Goal: Task Accomplishment & Management: Manage account settings

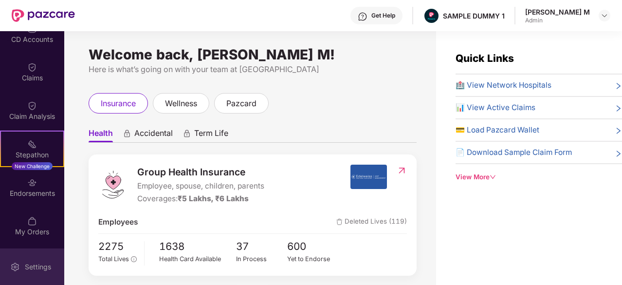
scroll to position [167, 0]
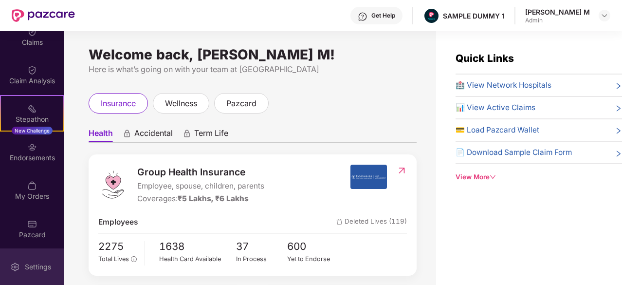
click at [32, 255] on div "Settings" at bounding box center [32, 266] width 64 height 36
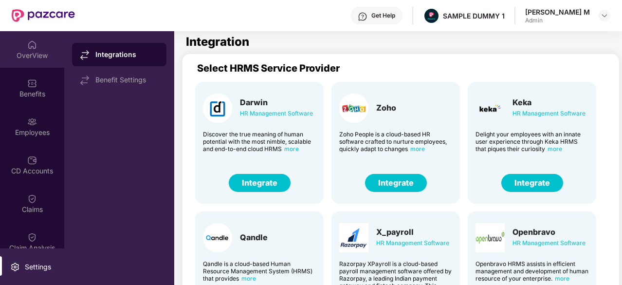
click at [28, 55] on div "OverView" at bounding box center [32, 56] width 64 height 10
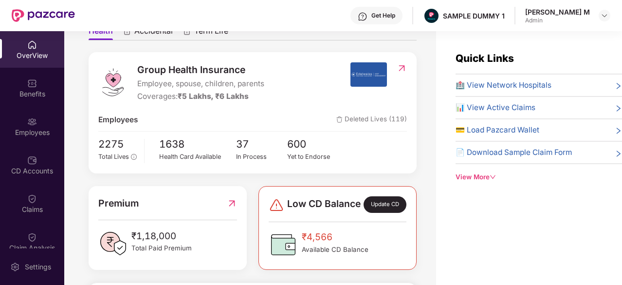
scroll to position [103, 0]
click at [169, 140] on span "1638" at bounding box center [197, 144] width 77 height 16
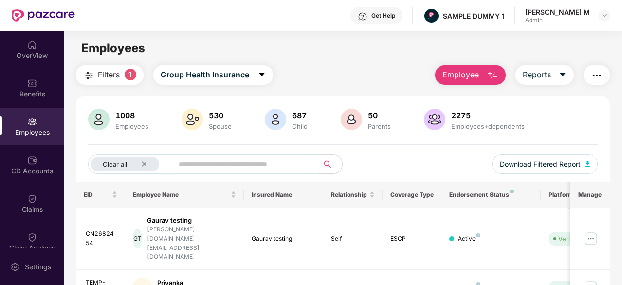
click at [21, 128] on div "Employees" at bounding box center [32, 132] width 64 height 10
click at [21, 57] on div "OverView" at bounding box center [32, 56] width 64 height 10
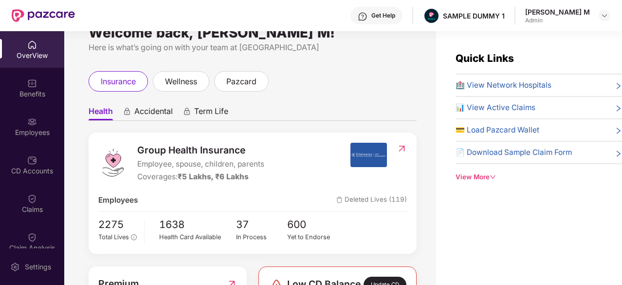
scroll to position [23, 0]
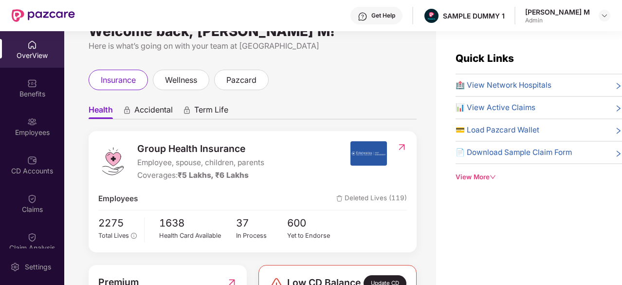
click at [179, 232] on div "Health Card Available" at bounding box center [197, 236] width 77 height 10
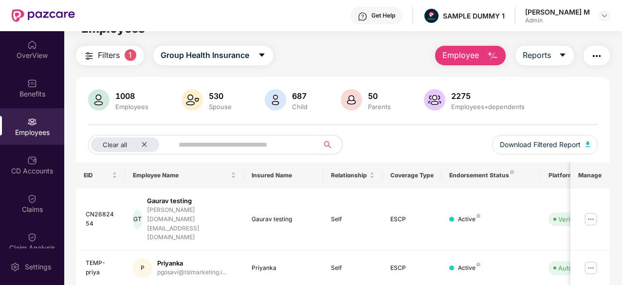
scroll to position [35, 0]
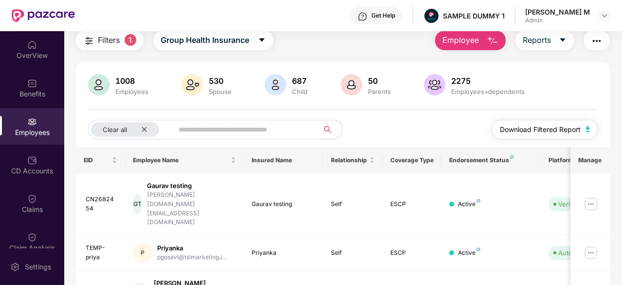
click at [516, 135] on button "Download Filtered Report" at bounding box center [545, 129] width 106 height 19
click at [31, 58] on div "OverView" at bounding box center [32, 56] width 64 height 10
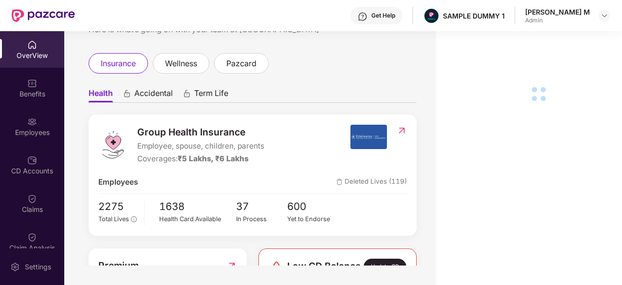
scroll to position [10, 0]
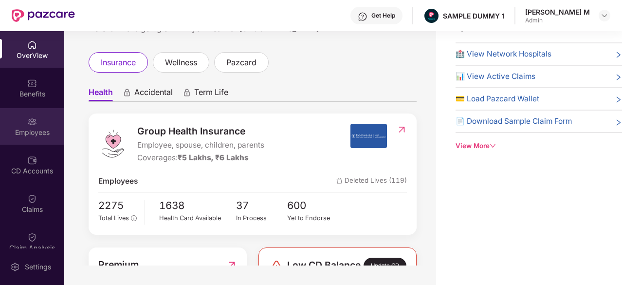
click at [29, 118] on img at bounding box center [32, 122] width 10 height 10
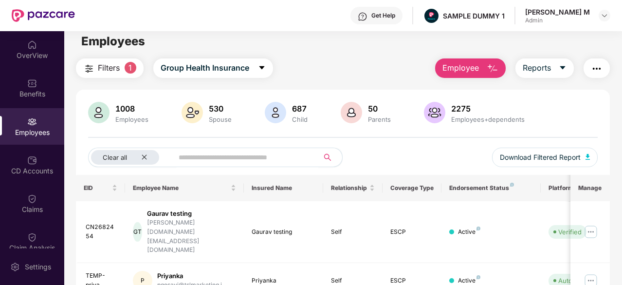
scroll to position [6, 0]
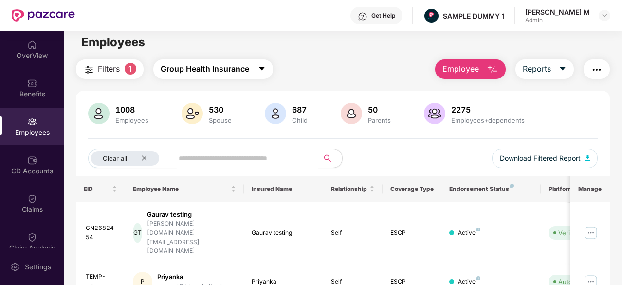
click at [188, 75] on button "Group Health Insurance" at bounding box center [213, 68] width 120 height 19
click at [309, 67] on div "Filters 1 Group Health Insurance Employee Reports" at bounding box center [343, 68] width 534 height 19
click at [458, 67] on span "Employee" at bounding box center [460, 69] width 36 height 12
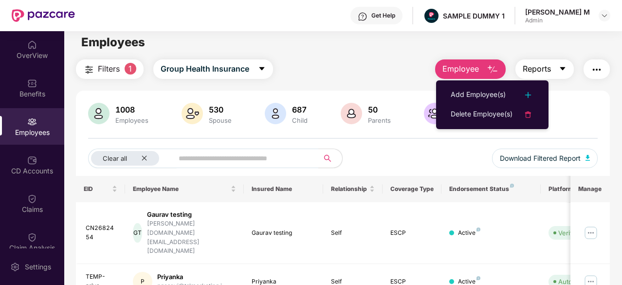
click at [570, 66] on button "Reports" at bounding box center [544, 68] width 58 height 19
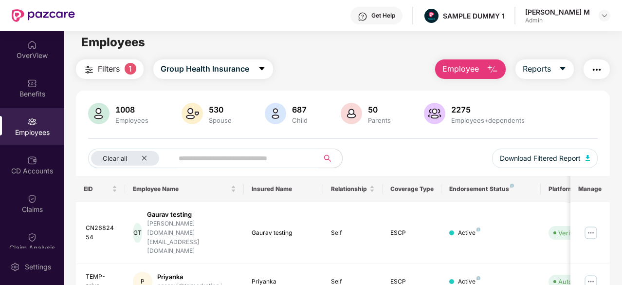
click at [475, 69] on span "Employee" at bounding box center [460, 69] width 36 height 12
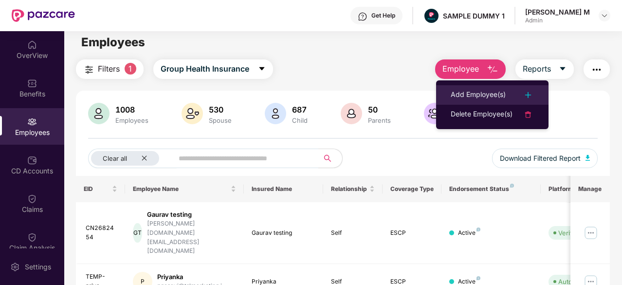
click at [480, 91] on div "Add Employee(s)" at bounding box center [478, 95] width 55 height 12
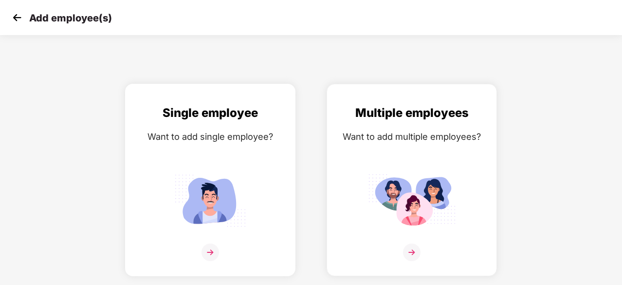
click at [188, 167] on div "Single employee Want to add single employee?" at bounding box center [210, 188] width 150 height 169
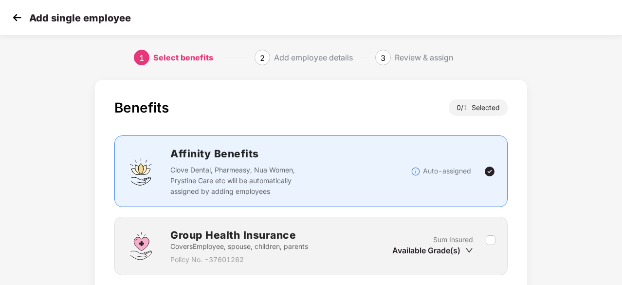
scroll to position [74, 0]
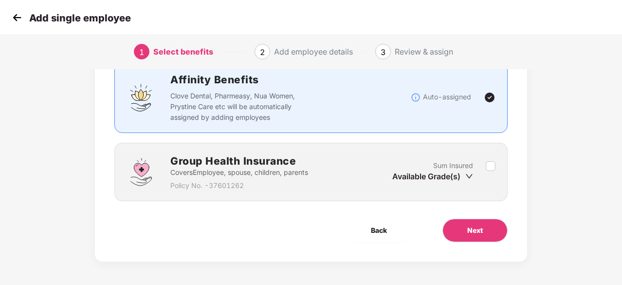
click at [415, 176] on div "Available Grade(s)" at bounding box center [432, 176] width 81 height 11
click at [496, 166] on div "Group Health Insurance Covers Employee, spouse, children, parents Policy No. - …" at bounding box center [310, 172] width 393 height 58
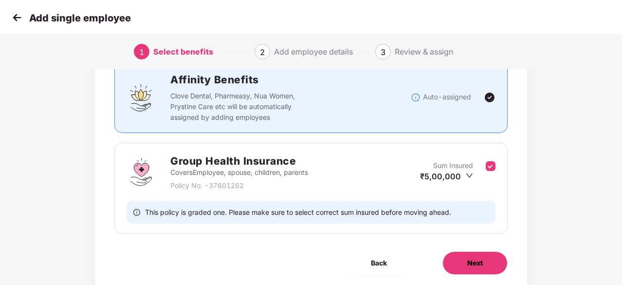
click at [475, 258] on span "Next" at bounding box center [475, 262] width 16 height 11
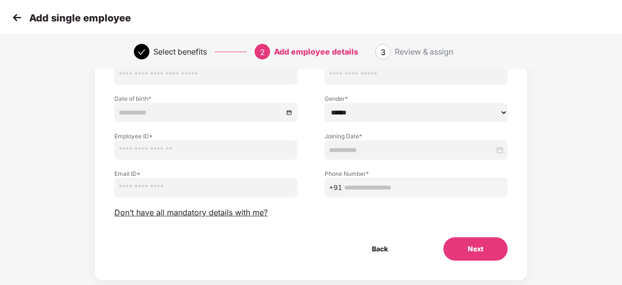
scroll to position [43, 0]
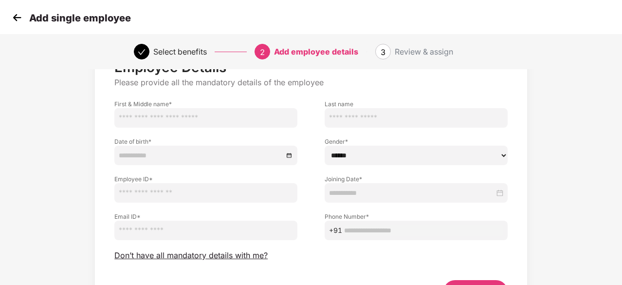
click at [20, 19] on img at bounding box center [17, 17] width 15 height 15
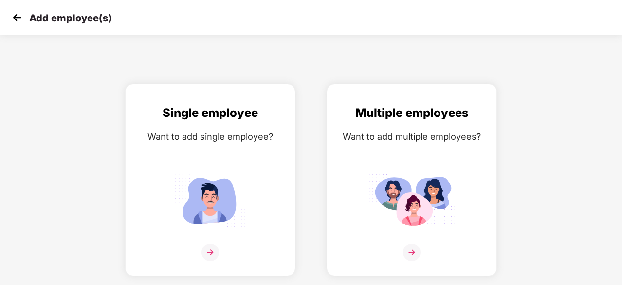
click at [20, 19] on img at bounding box center [17, 17] width 15 height 15
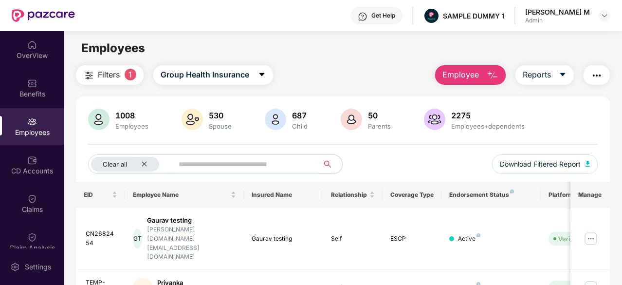
click at [18, 172] on div "CD Accounts" at bounding box center [32, 171] width 64 height 10
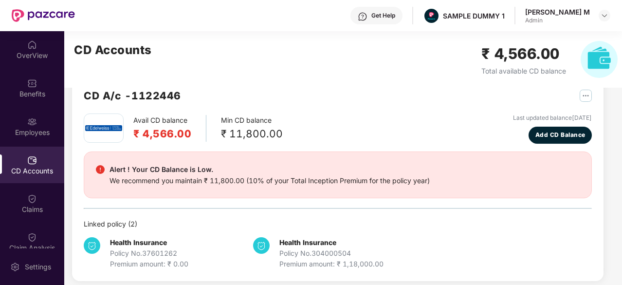
scroll to position [26, 0]
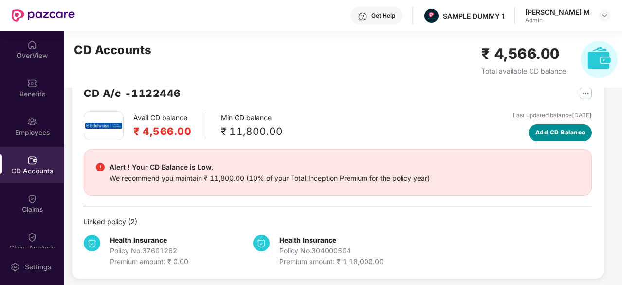
click at [550, 136] on span "Add CD Balance" at bounding box center [560, 132] width 50 height 9
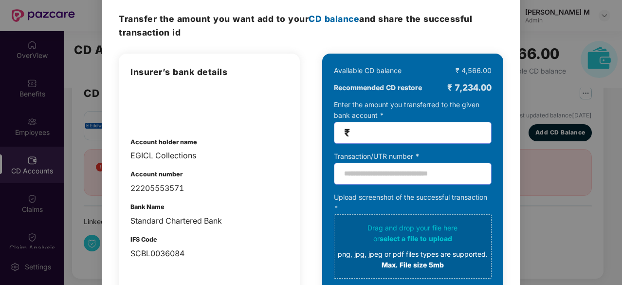
scroll to position [0, 0]
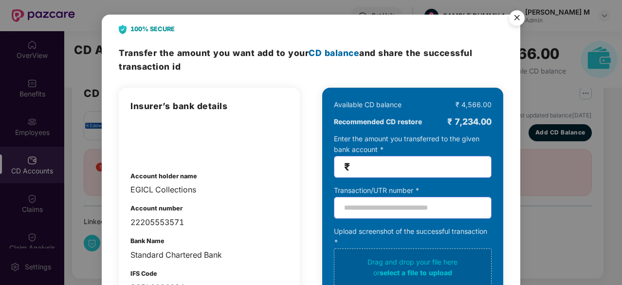
click at [514, 16] on img "Close" at bounding box center [516, 19] width 27 height 27
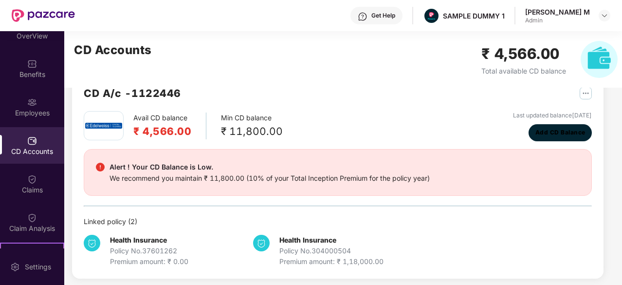
scroll to position [22, 0]
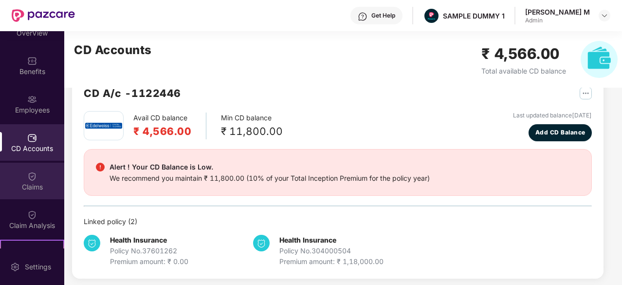
click at [31, 178] on img at bounding box center [32, 176] width 10 height 10
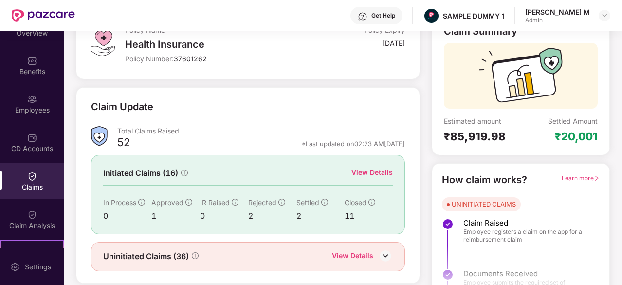
scroll to position [95, 0]
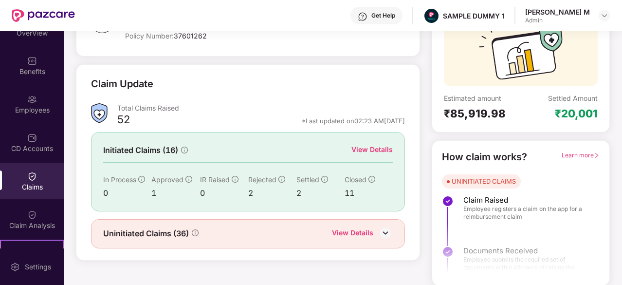
click at [384, 149] on div "View Details" at bounding box center [371, 149] width 41 height 11
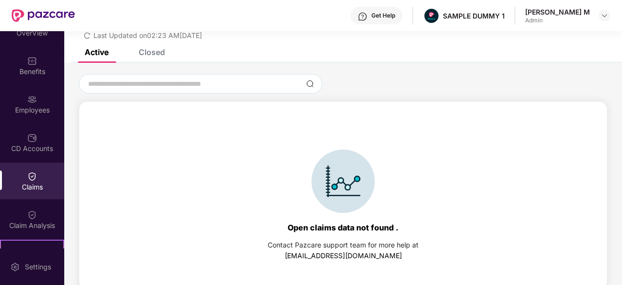
scroll to position [0, 0]
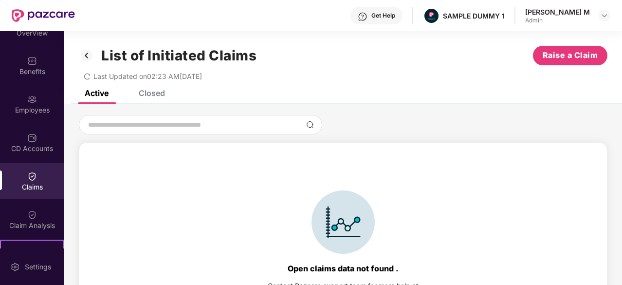
click at [161, 93] on div "Closed" at bounding box center [152, 93] width 26 height 10
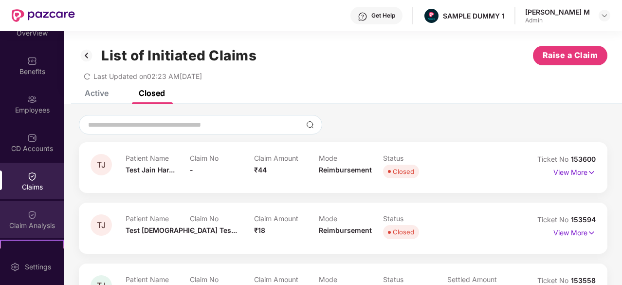
click at [35, 228] on div "Claim Analysis" at bounding box center [32, 225] width 64 height 10
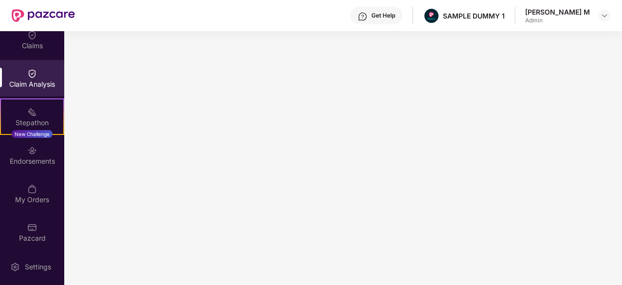
scroll to position [167, 0]
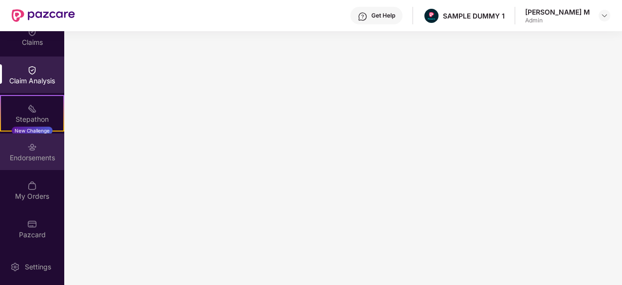
click at [35, 150] on img at bounding box center [32, 147] width 10 height 10
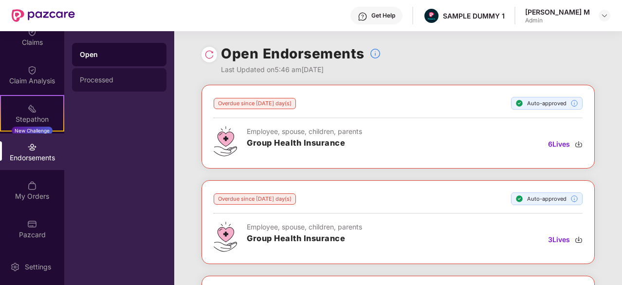
click at [117, 80] on div "Processed" at bounding box center [119, 80] width 79 height 8
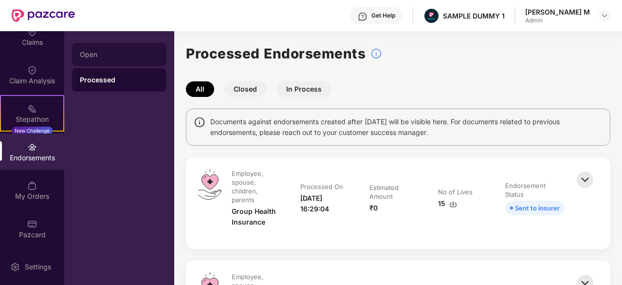
click at [106, 61] on div "Open" at bounding box center [119, 54] width 94 height 23
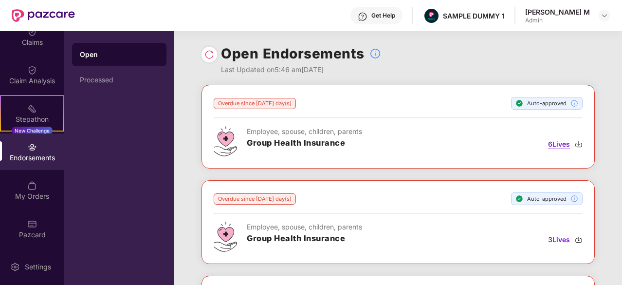
click at [582, 145] on img at bounding box center [579, 144] width 8 height 8
click at [556, 146] on span "6 Lives" at bounding box center [559, 144] width 22 height 11
click at [555, 146] on span "6 Lives" at bounding box center [559, 144] width 22 height 11
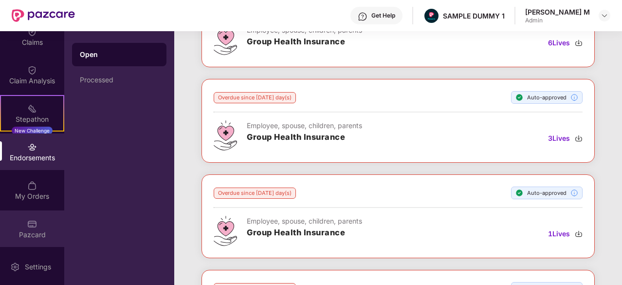
scroll to position [109, 0]
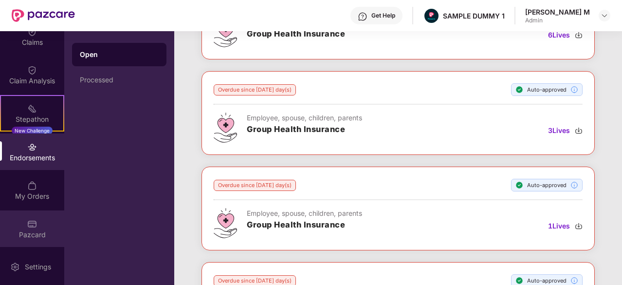
click at [20, 236] on div "Pazcard" at bounding box center [32, 235] width 64 height 10
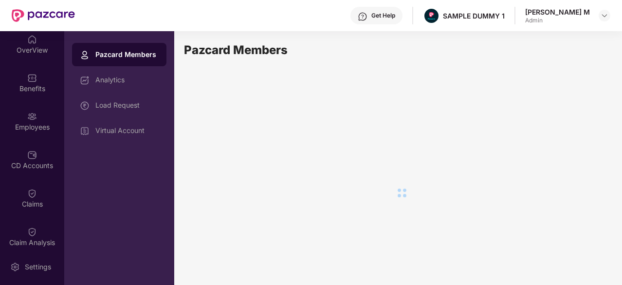
scroll to position [0, 0]
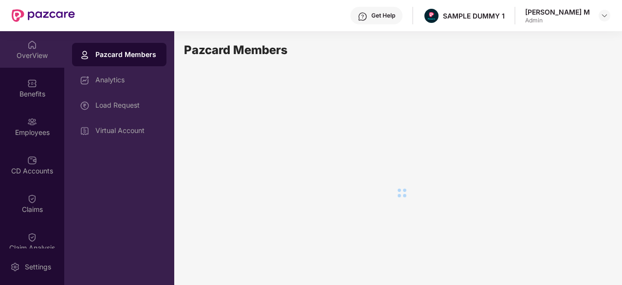
click at [36, 50] on div "OverView" at bounding box center [32, 49] width 64 height 36
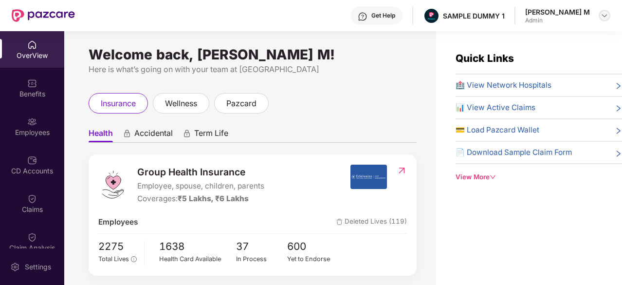
click at [606, 18] on img at bounding box center [604, 16] width 8 height 8
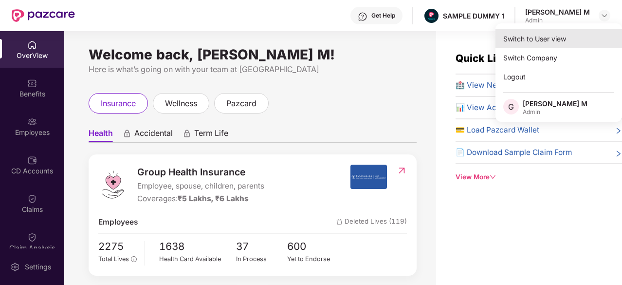
click at [568, 43] on div "Switch to User view" at bounding box center [558, 38] width 127 height 19
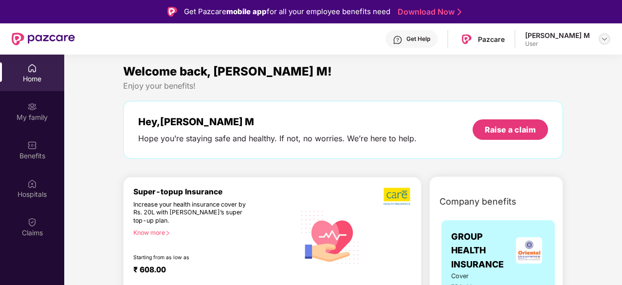
click at [606, 40] on img at bounding box center [604, 39] width 8 height 8
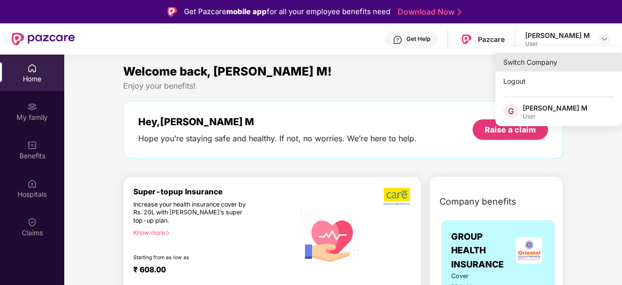
click at [553, 66] on div "Switch Company" at bounding box center [558, 62] width 127 height 19
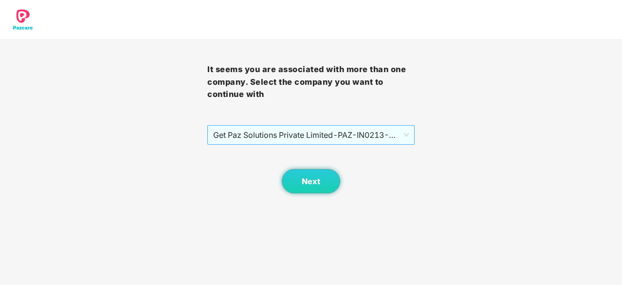
click at [329, 138] on span "Get Paz Solutions Private Limited - PAZ-IN0213 - EMPLOYEE" at bounding box center [311, 135] width 196 height 18
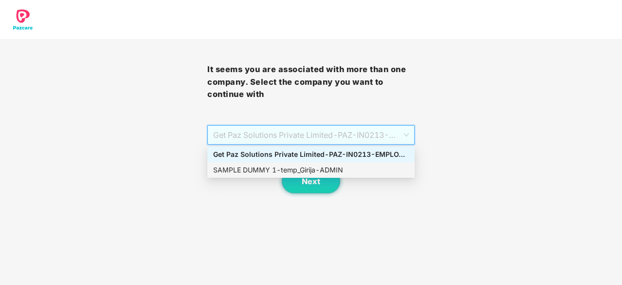
click at [321, 171] on div "SAMPLE DUMMY 1 - temp_Girija - ADMIN" at bounding box center [311, 169] width 196 height 11
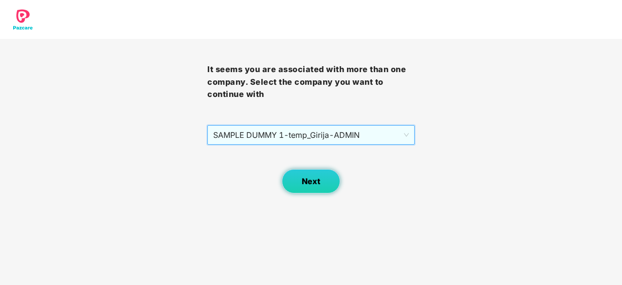
click at [320, 180] on button "Next" at bounding box center [311, 181] width 58 height 24
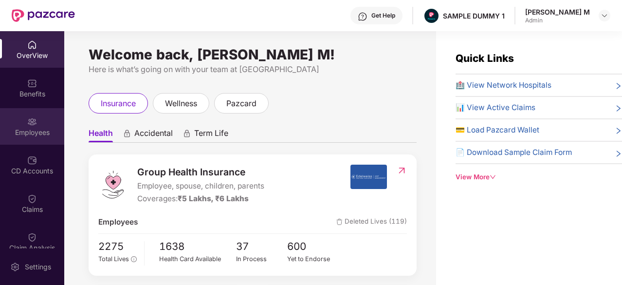
click at [25, 129] on div "Employees" at bounding box center [32, 132] width 64 height 10
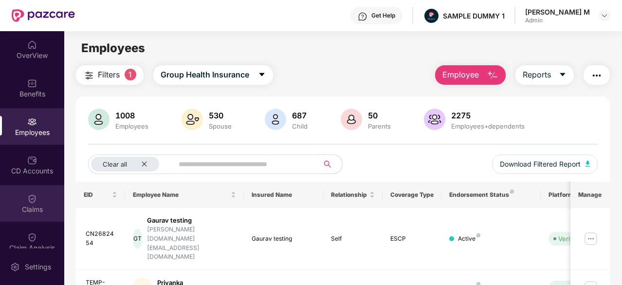
click at [34, 199] on img at bounding box center [32, 199] width 10 height 10
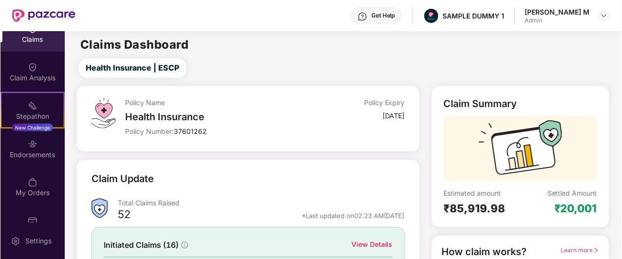
scroll to position [192, 0]
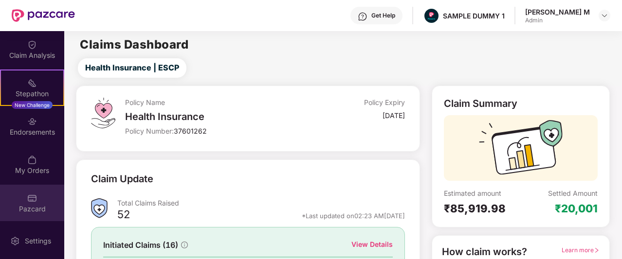
click at [37, 188] on div "Pazcard" at bounding box center [32, 203] width 64 height 36
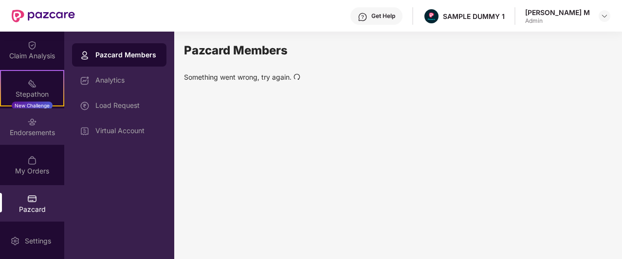
scroll to position [0, 0]
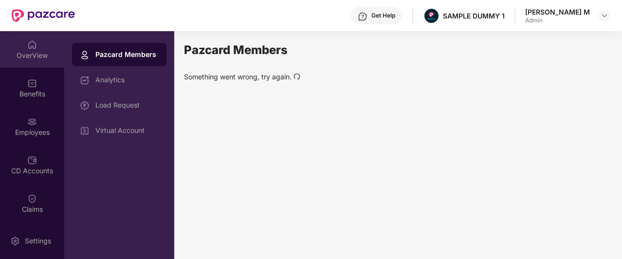
click at [33, 57] on div "OverView" at bounding box center [32, 56] width 64 height 10
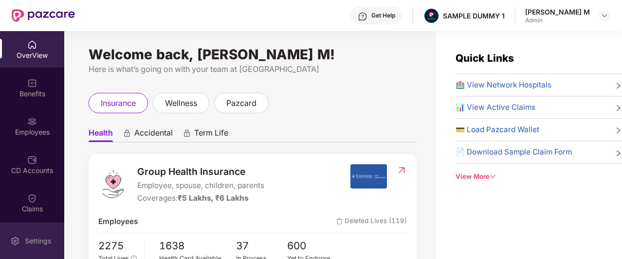
click at [29, 245] on div "Settings" at bounding box center [38, 241] width 32 height 10
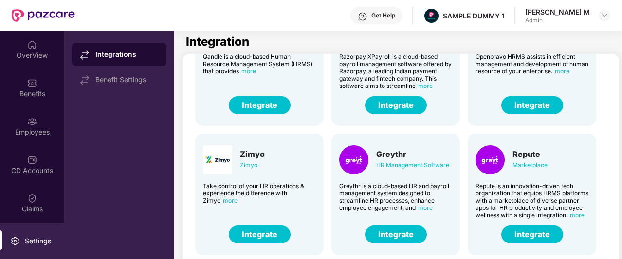
scroll to position [207, 0]
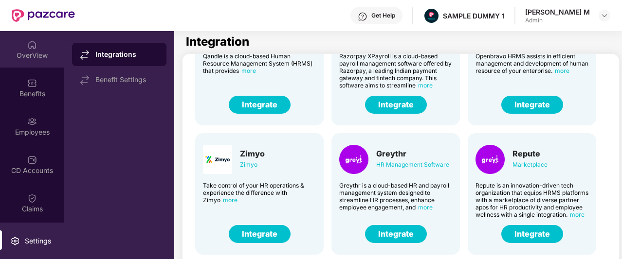
click at [29, 56] on div "OverView" at bounding box center [32, 56] width 64 height 10
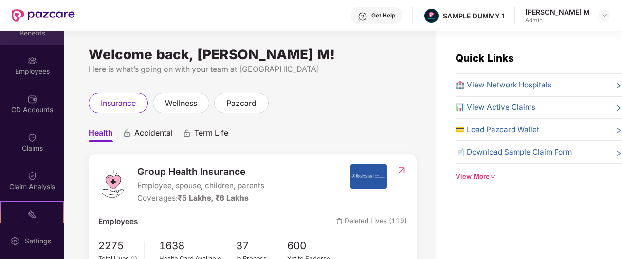
scroll to position [61, 0]
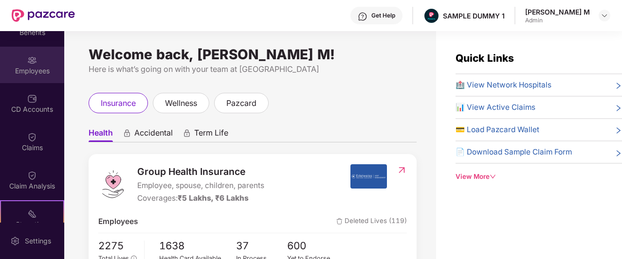
click at [36, 73] on div "Employees" at bounding box center [32, 71] width 64 height 10
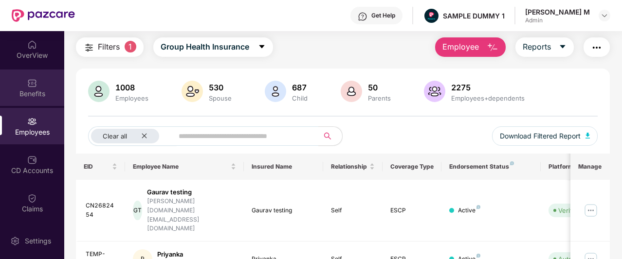
click at [25, 86] on div "Benefits" at bounding box center [32, 88] width 64 height 36
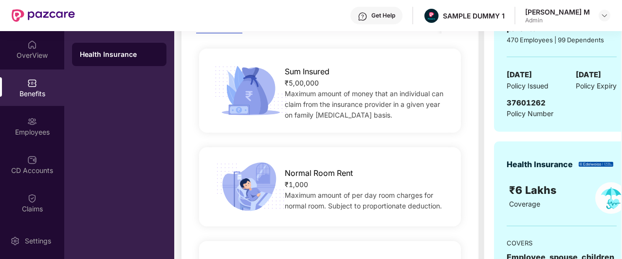
scroll to position [99, 0]
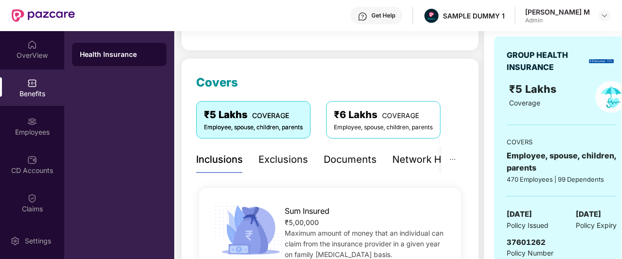
click at [283, 161] on div "Exclusions" at bounding box center [283, 159] width 50 height 15
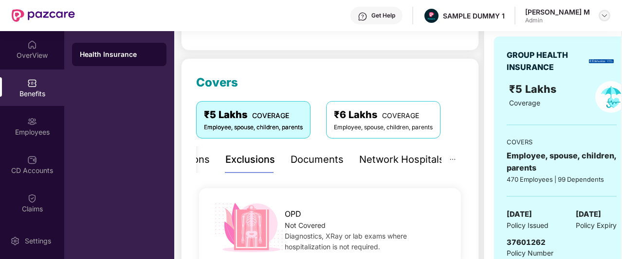
click at [602, 17] on img at bounding box center [604, 16] width 8 height 8
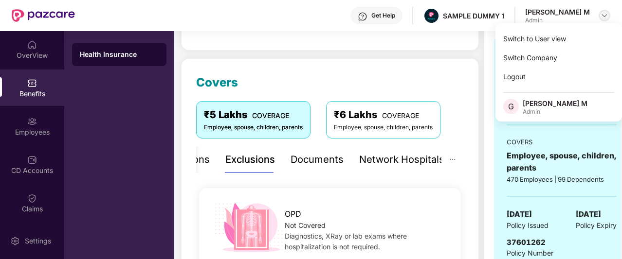
click at [604, 14] on img at bounding box center [604, 16] width 8 height 8
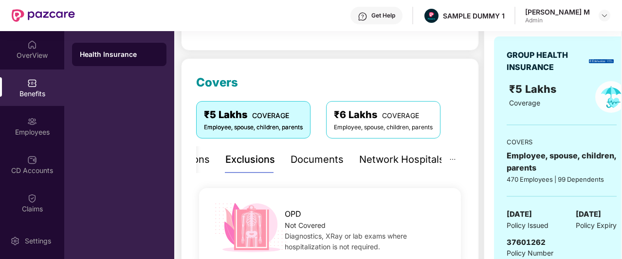
click at [40, 83] on div "Benefits" at bounding box center [32, 88] width 64 height 36
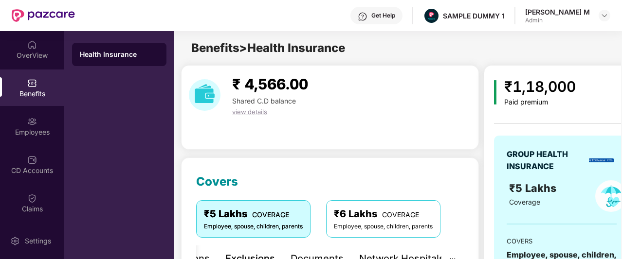
click at [143, 40] on div "Health Insurance" at bounding box center [119, 145] width 110 height 228
click at [141, 49] on div "Health Insurance" at bounding box center [119, 54] width 94 height 23
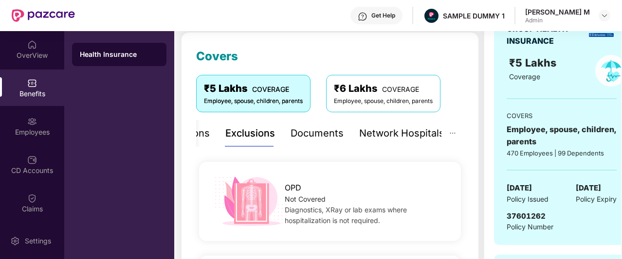
scroll to position [127, 0]
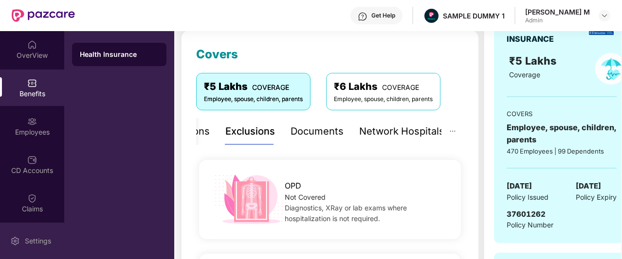
click at [27, 241] on div "Settings" at bounding box center [38, 241] width 32 height 10
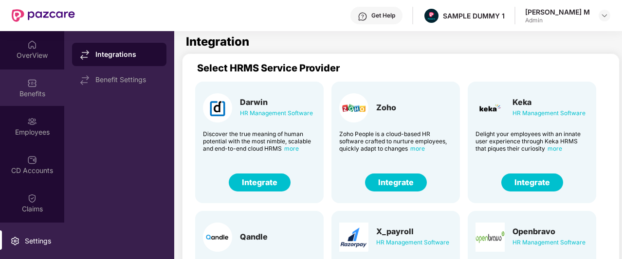
click at [23, 92] on div "Benefits" at bounding box center [32, 94] width 64 height 10
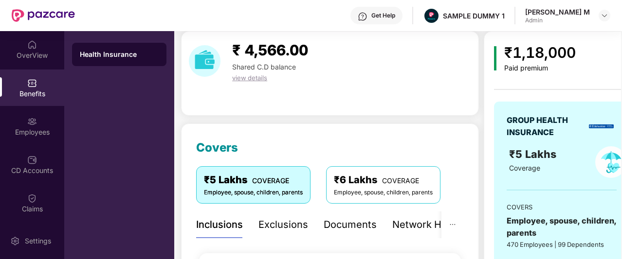
scroll to position [34, 0]
click at [285, 223] on div "Exclusions" at bounding box center [283, 225] width 50 height 15
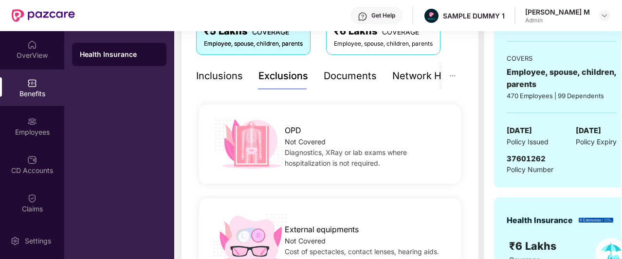
scroll to position [183, 0]
click at [348, 74] on div "Documents" at bounding box center [350, 75] width 53 height 15
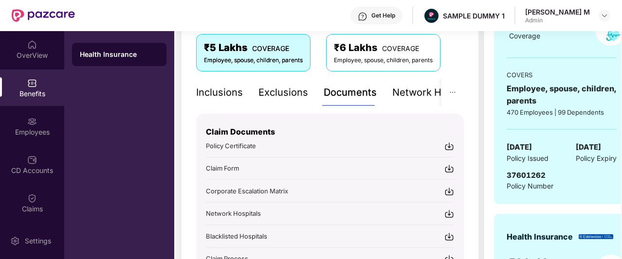
scroll to position [169, 0]
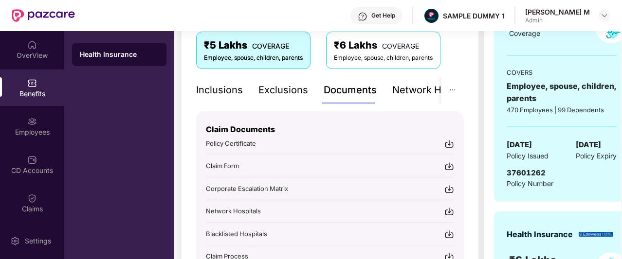
click at [267, 190] on span "Corporate Escalation Matrix" at bounding box center [247, 189] width 82 height 8
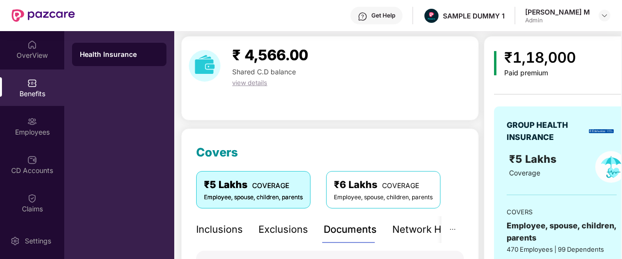
scroll to position [0, 0]
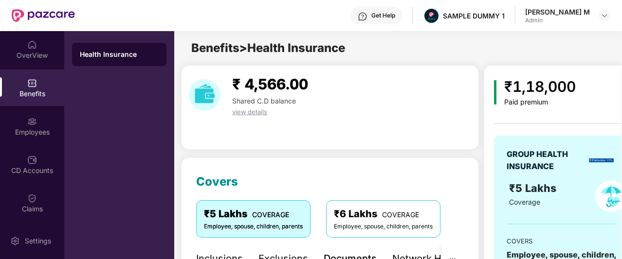
click at [395, 17] on div "Get Help" at bounding box center [383, 16] width 24 height 8
click at [308, 138] on div "₹ 4,566.00 Shared C.D balance view details" at bounding box center [330, 107] width 298 height 85
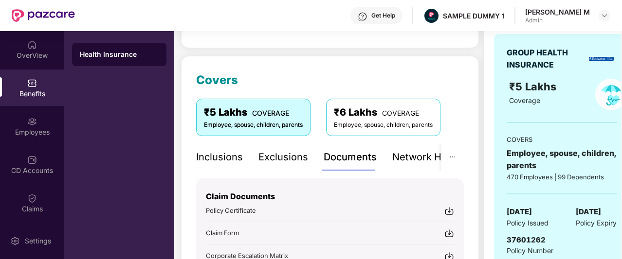
scroll to position [102, 0]
click at [411, 151] on div "Network Hospitals" at bounding box center [401, 156] width 85 height 15
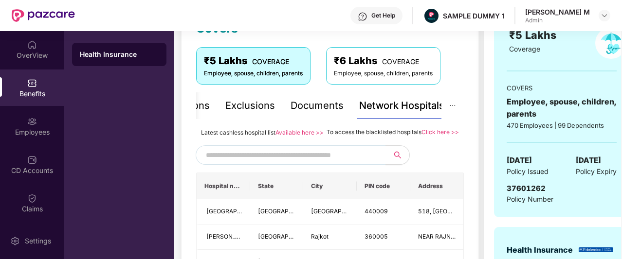
scroll to position [182, 0]
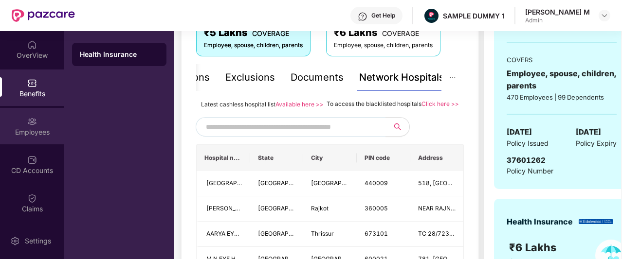
click at [33, 118] on img at bounding box center [32, 122] width 10 height 10
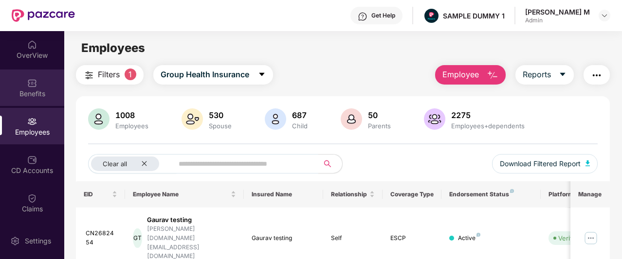
click at [29, 100] on div "Benefits" at bounding box center [32, 88] width 64 height 36
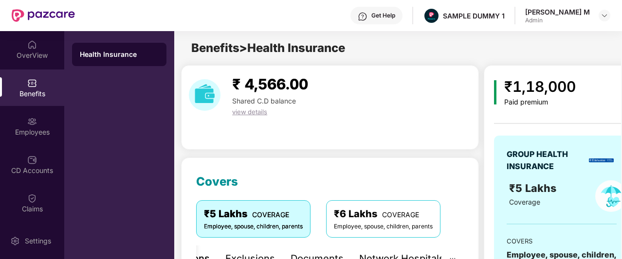
scroll to position [127, 0]
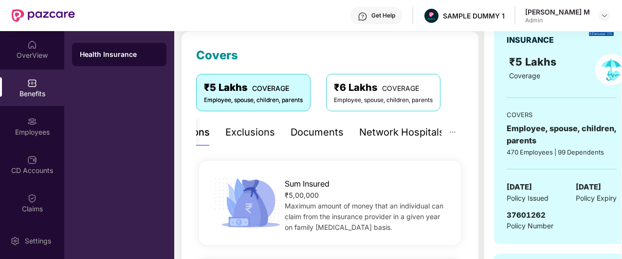
click at [255, 132] on div "Exclusions" at bounding box center [250, 132] width 50 height 15
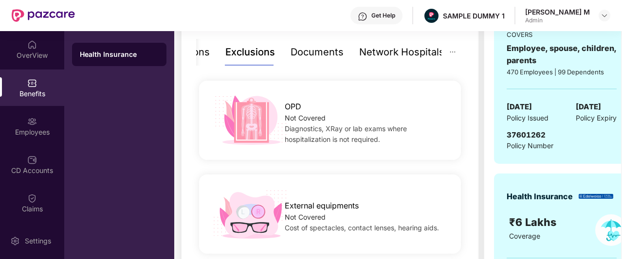
scroll to position [206, 0]
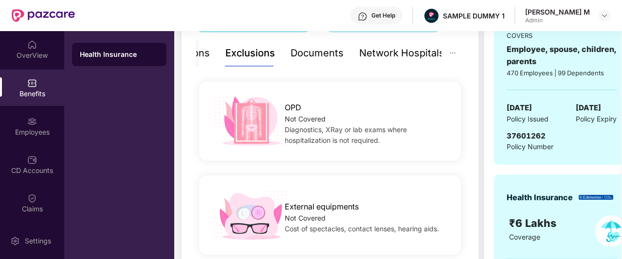
click at [317, 50] on div "Documents" at bounding box center [317, 53] width 53 height 15
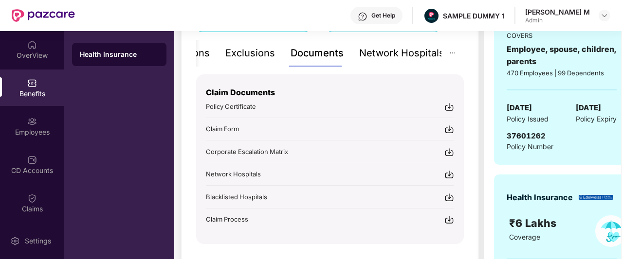
click at [395, 47] on div "Network Hospitals" at bounding box center [401, 53] width 85 height 15
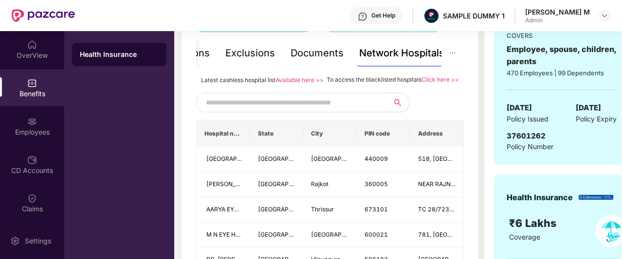
click at [290, 109] on input "text" at bounding box center [289, 102] width 166 height 15
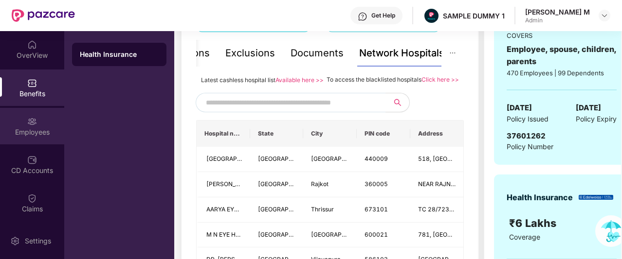
click at [12, 117] on div "Employees" at bounding box center [32, 126] width 64 height 36
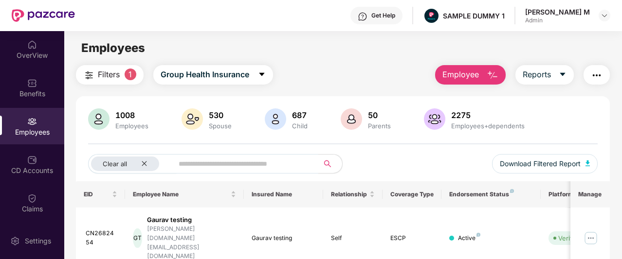
click at [479, 73] on span "Employee" at bounding box center [460, 75] width 36 height 12
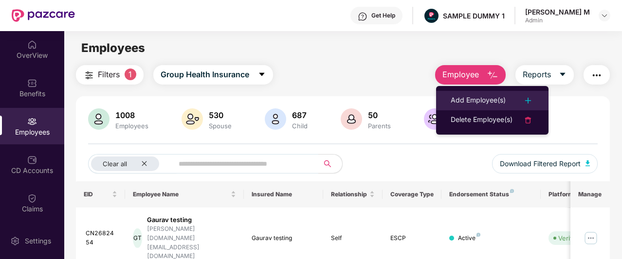
click at [488, 100] on div "Add Employee(s)" at bounding box center [478, 101] width 55 height 12
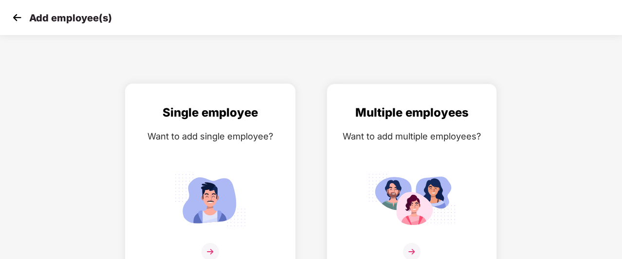
scroll to position [16, 0]
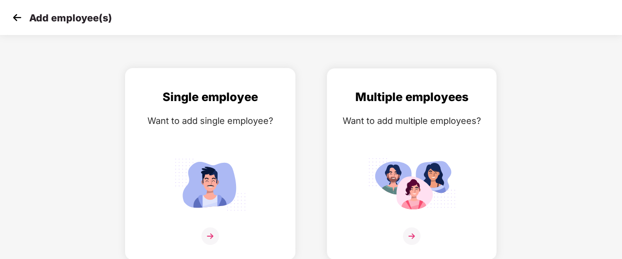
click at [209, 235] on img at bounding box center [210, 237] width 18 height 18
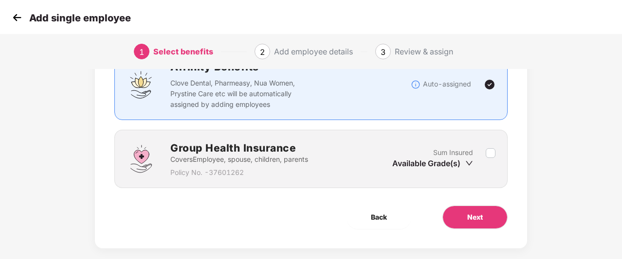
scroll to position [87, 1]
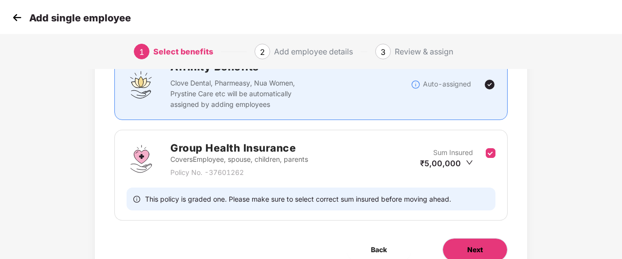
click at [472, 243] on button "Next" at bounding box center [474, 249] width 65 height 23
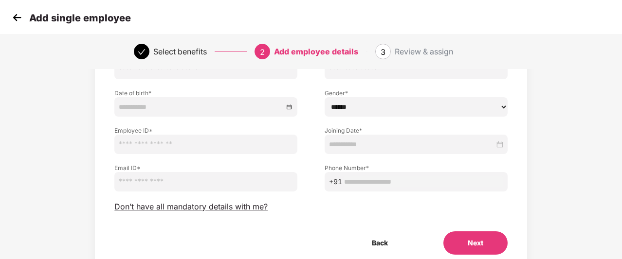
scroll to position [91, 1]
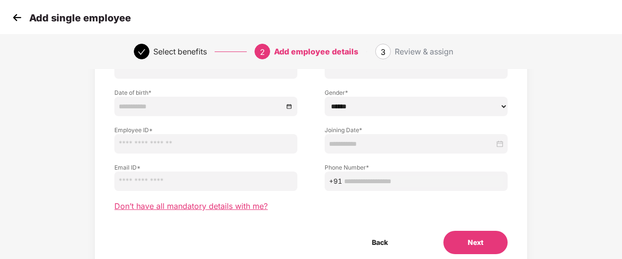
click at [214, 209] on span "Don’t have all mandatory details with me?" at bounding box center [190, 206] width 153 height 10
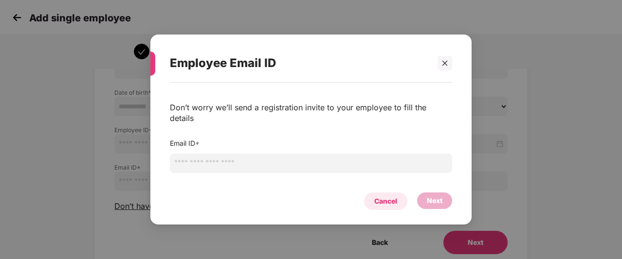
click at [382, 196] on div "Cancel" at bounding box center [385, 201] width 23 height 11
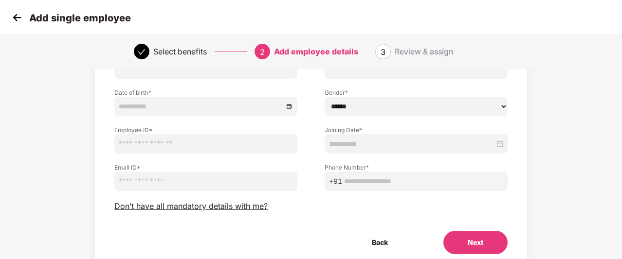
click at [18, 19] on img at bounding box center [17, 17] width 15 height 15
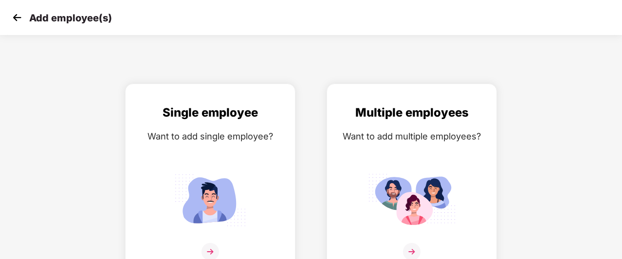
scroll to position [16, 0]
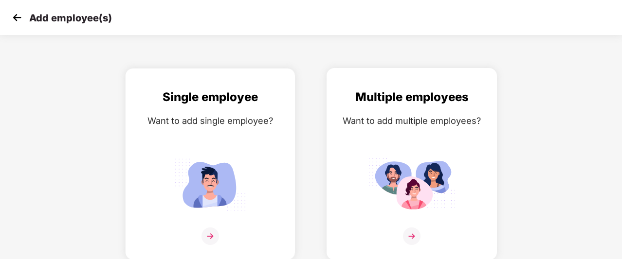
click at [415, 174] on img at bounding box center [412, 184] width 88 height 61
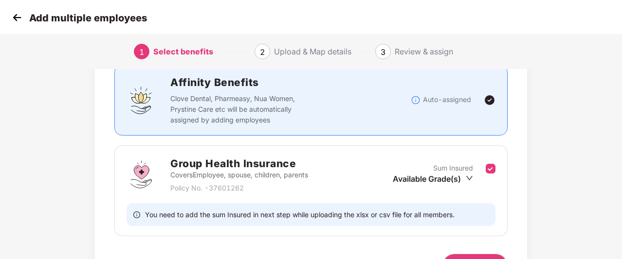
scroll to position [83, 0]
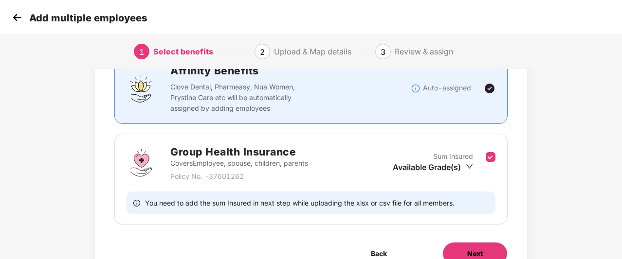
click at [460, 248] on button "Next" at bounding box center [474, 253] width 65 height 23
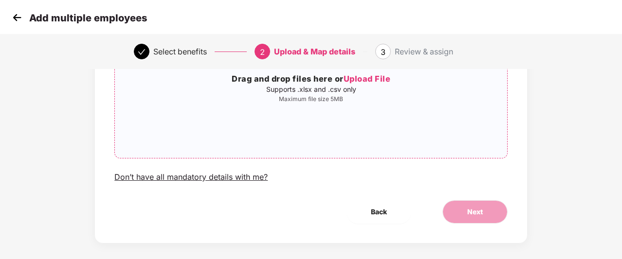
scroll to position [131, 0]
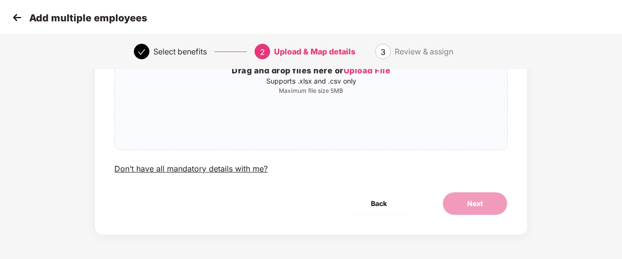
click at [19, 20] on img at bounding box center [17, 17] width 15 height 15
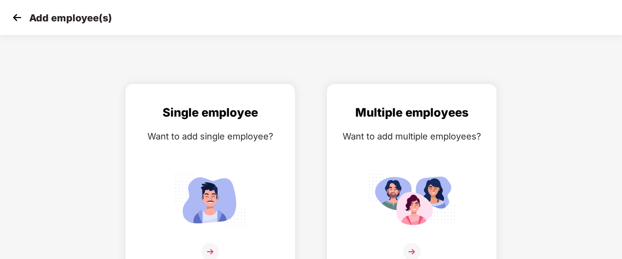
click at [19, 20] on img at bounding box center [17, 17] width 15 height 15
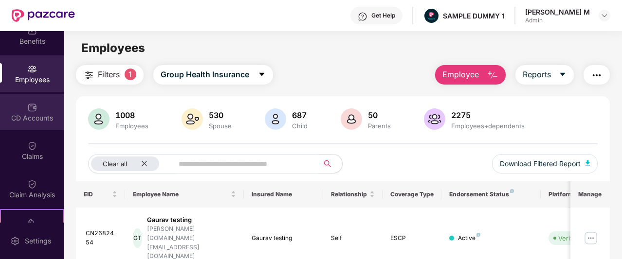
click at [24, 107] on div "CD Accounts" at bounding box center [32, 112] width 64 height 36
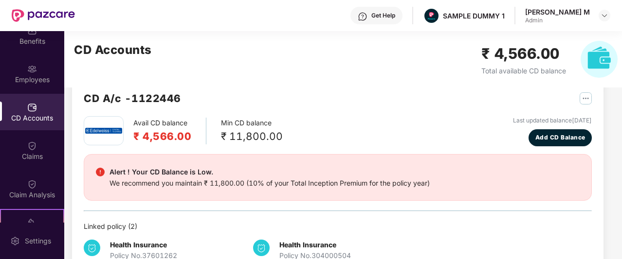
scroll to position [21, 0]
click at [544, 136] on span "Add CD Balance" at bounding box center [560, 137] width 50 height 9
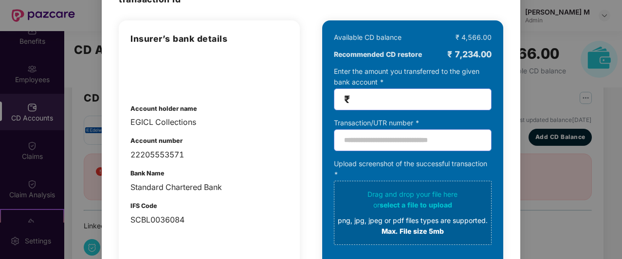
scroll to position [0, 0]
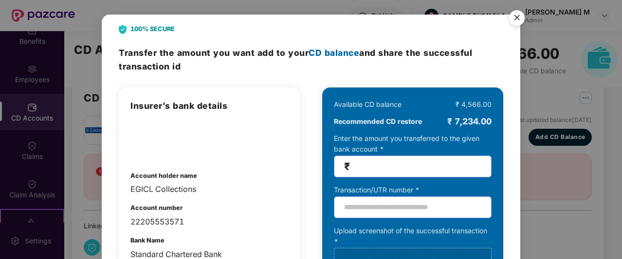
click at [514, 20] on img "Close" at bounding box center [516, 19] width 27 height 27
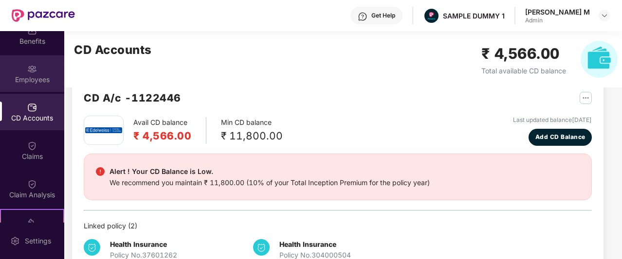
click at [33, 72] on img at bounding box center [32, 69] width 10 height 10
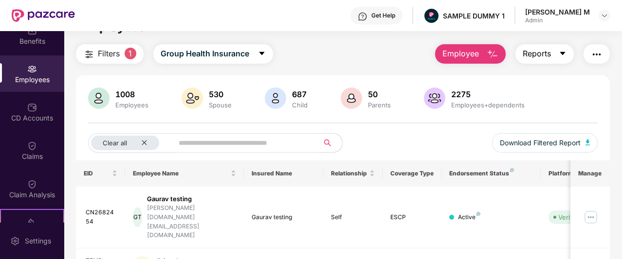
click at [538, 53] on span "Reports" at bounding box center [537, 54] width 28 height 12
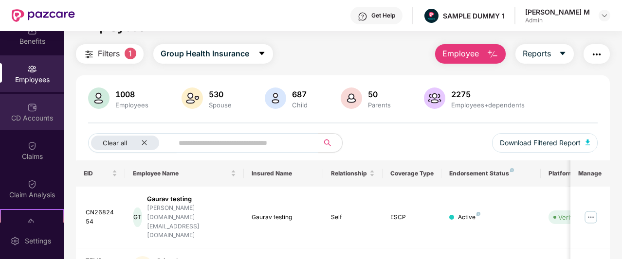
click at [22, 116] on div "CD Accounts" at bounding box center [32, 118] width 64 height 10
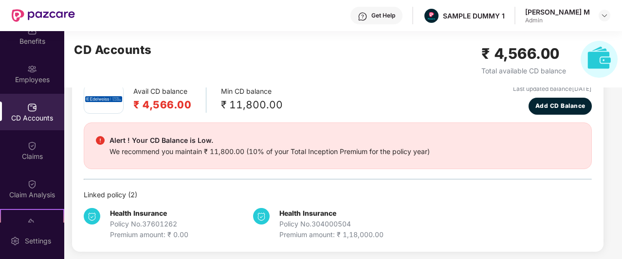
scroll to position [53, 0]
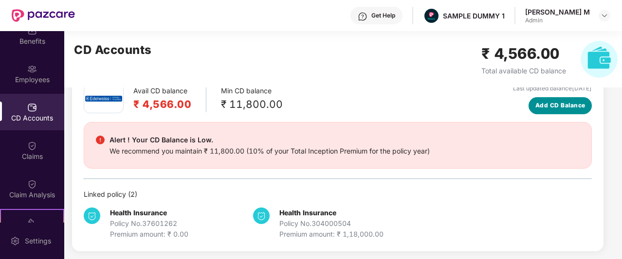
click at [573, 101] on span "Add CD Balance" at bounding box center [560, 105] width 50 height 9
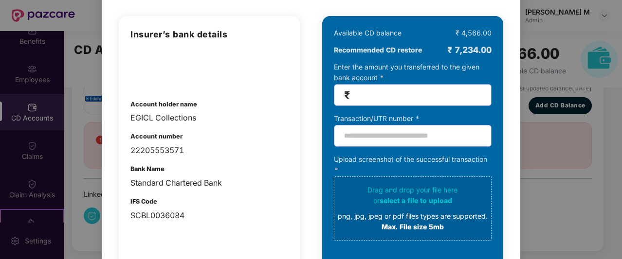
scroll to position [0, 0]
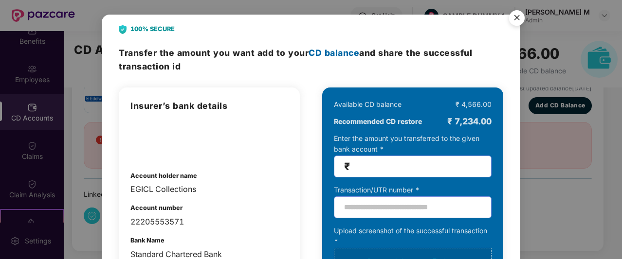
click at [515, 16] on img "Close" at bounding box center [516, 19] width 27 height 27
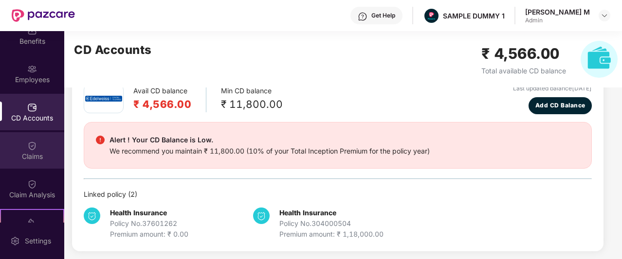
click at [21, 152] on div "Claims" at bounding box center [32, 157] width 64 height 10
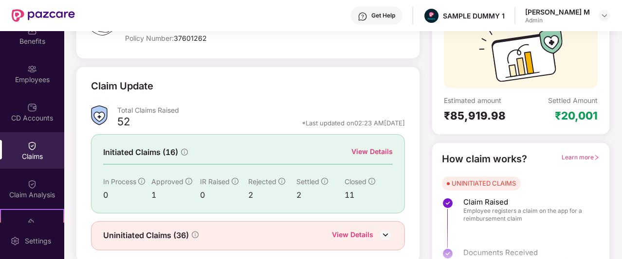
scroll to position [121, 0]
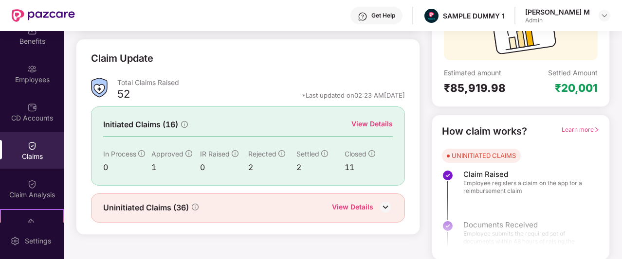
click at [378, 125] on div "View Details" at bounding box center [371, 124] width 41 height 11
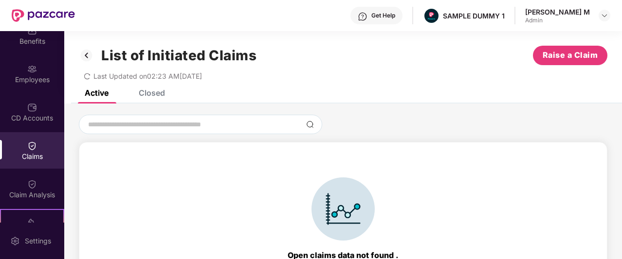
click at [157, 96] on div "Closed" at bounding box center [152, 93] width 26 height 10
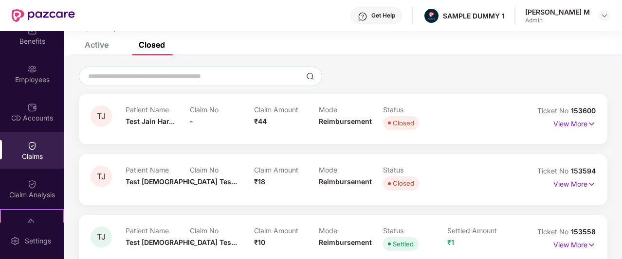
scroll to position [49, 0]
click at [584, 123] on p "View More" at bounding box center [574, 122] width 42 height 13
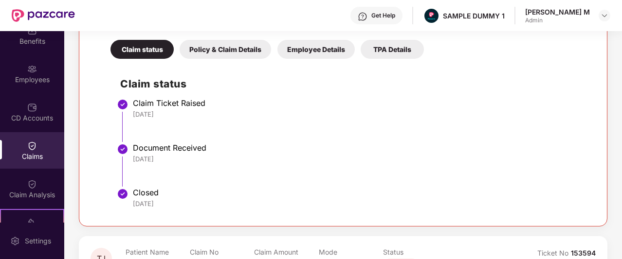
scroll to position [211, 0]
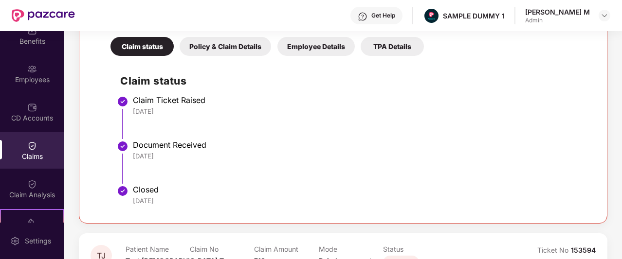
click at [242, 48] on div "Policy & Claim Details" at bounding box center [225, 46] width 91 height 19
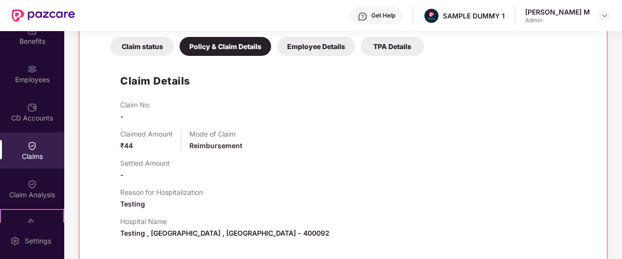
scroll to position [219, 0]
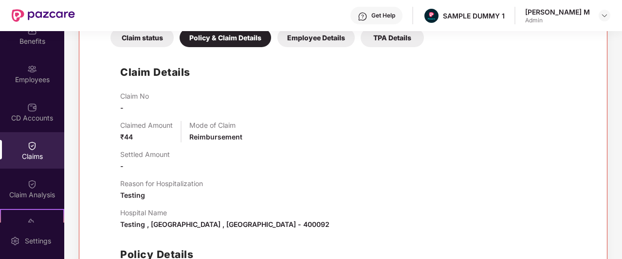
click at [326, 40] on div "Employee Details" at bounding box center [315, 37] width 77 height 19
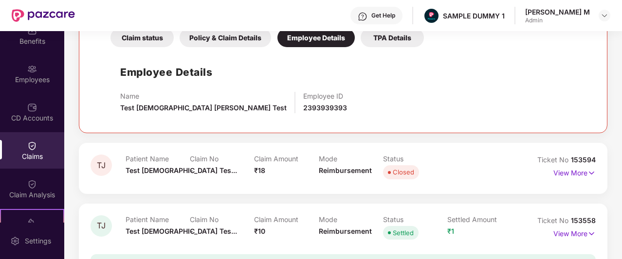
click at [397, 39] on div "TPA Details" at bounding box center [392, 37] width 63 height 19
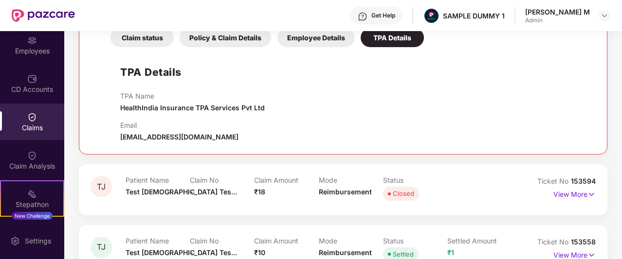
scroll to position [85, 0]
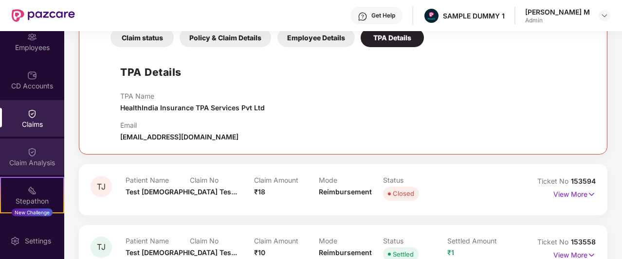
click at [36, 162] on div "Claim Analysis" at bounding box center [32, 163] width 64 height 10
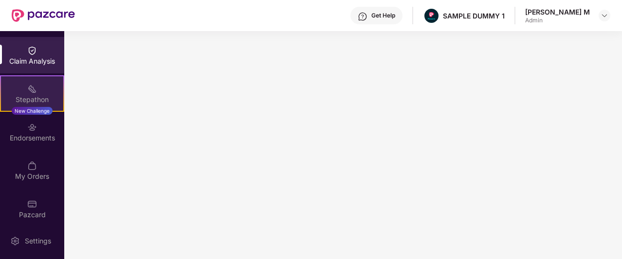
scroll to position [187, 0]
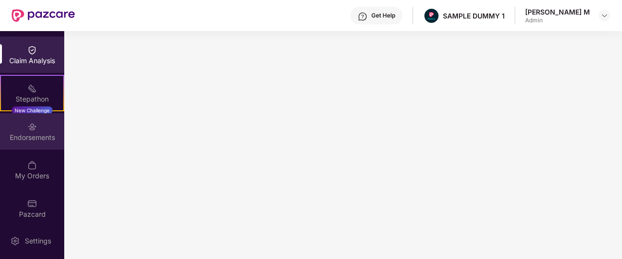
click at [37, 131] on div "Endorsements" at bounding box center [32, 131] width 64 height 36
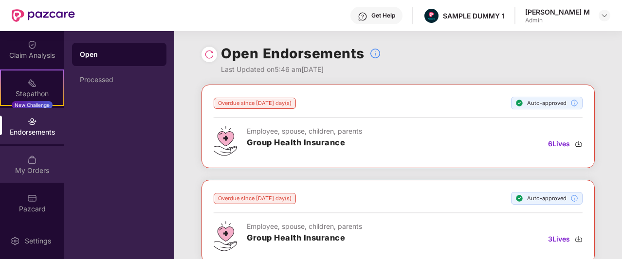
scroll to position [110, 0]
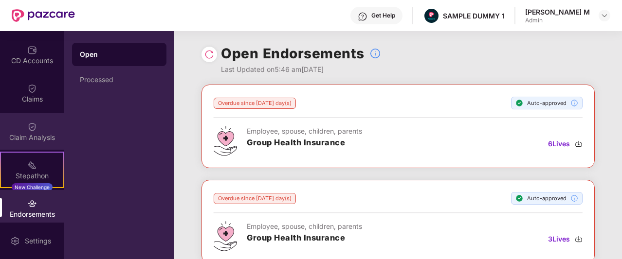
click at [32, 127] on img at bounding box center [32, 127] width 10 height 10
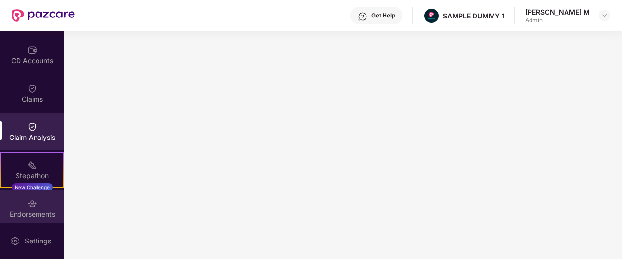
click at [31, 206] on img at bounding box center [32, 204] width 10 height 10
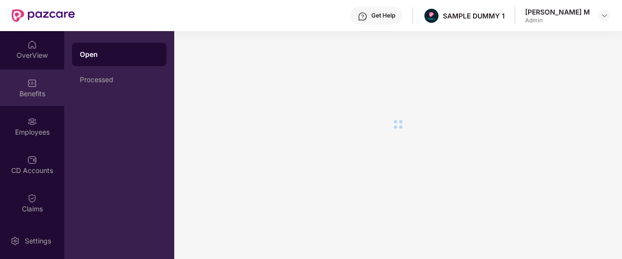
click at [25, 97] on div "Benefits" at bounding box center [32, 94] width 64 height 10
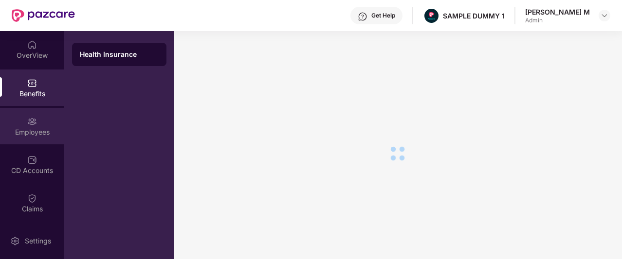
click at [34, 123] on img at bounding box center [32, 122] width 10 height 10
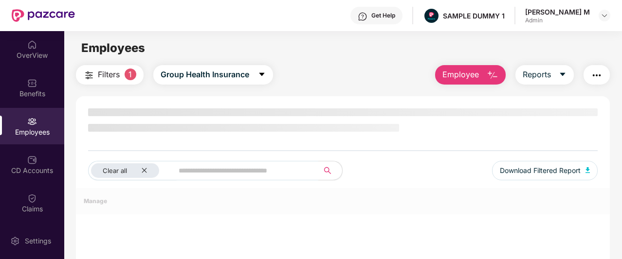
click at [600, 72] on img "button" at bounding box center [597, 76] width 12 height 12
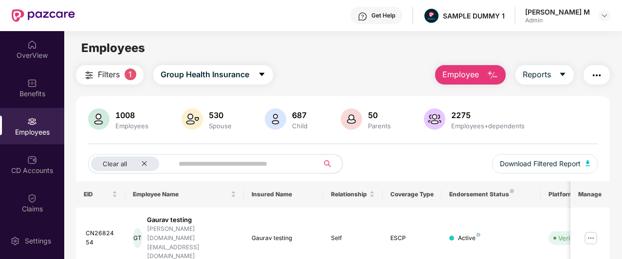
click at [362, 61] on main "Employees Filters 1 Group Health Insurance Employee Reports 1008 Employees 530 …" at bounding box center [342, 160] width 557 height 259
